Goal: Task Accomplishment & Management: Manage account settings

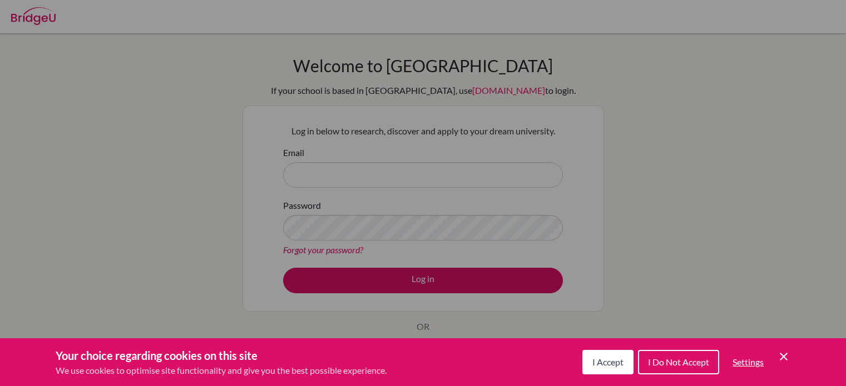
click at [592, 360] on span "I Accept" at bounding box center [607, 362] width 31 height 11
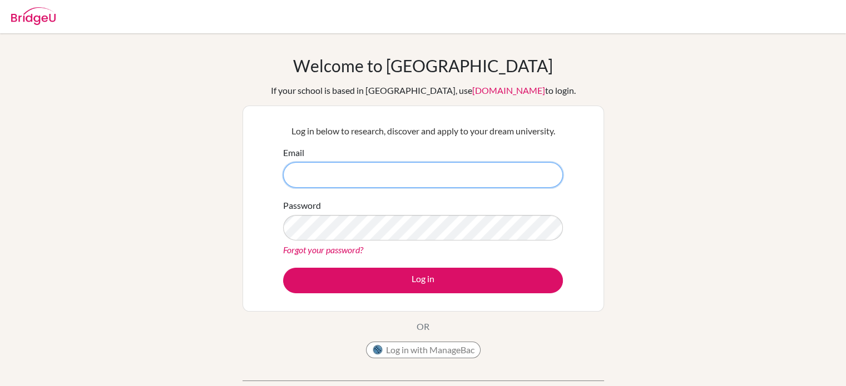
click at [429, 181] on input "Email" at bounding box center [423, 175] width 280 height 26
type input "2"
click at [378, 172] on input "Email" at bounding box center [423, 175] width 280 height 26
click at [366, 174] on input "Email" at bounding box center [423, 175] width 280 height 26
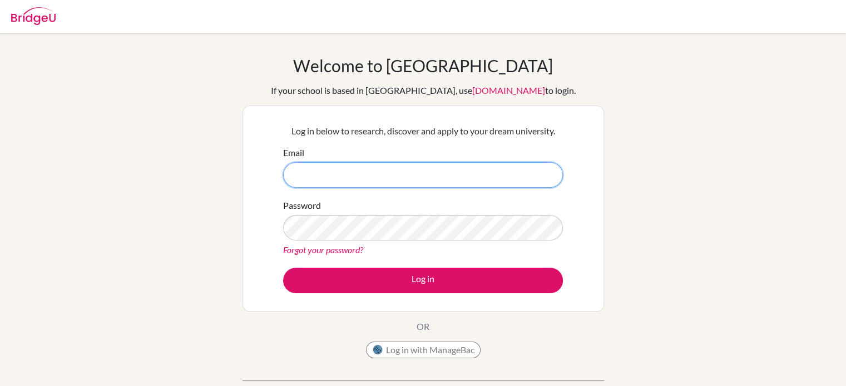
click at [366, 174] on input "Email" at bounding box center [423, 175] width 280 height 26
click at [361, 172] on input "Email" at bounding box center [423, 175] width 280 height 26
type input "[EMAIL_ADDRESS][DOMAIN_NAME]"
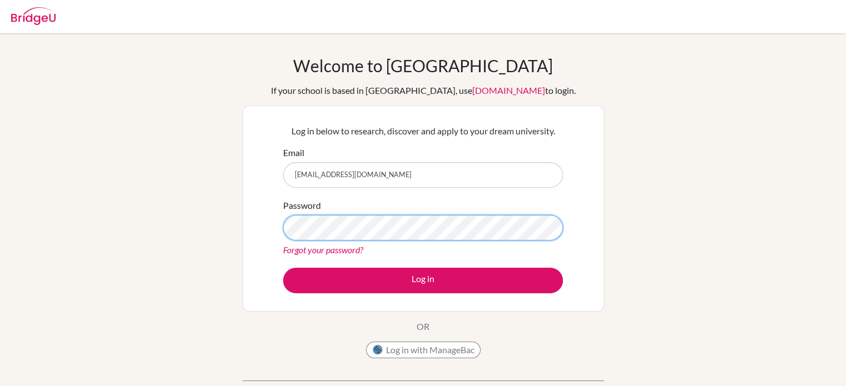
click at [283, 268] on button "Log in" at bounding box center [423, 281] width 280 height 26
